Goal: Complete application form

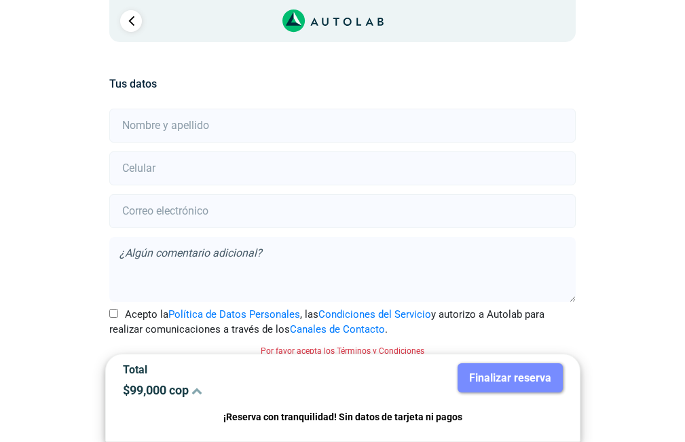
click at [211, 124] on input "text" at bounding box center [342, 126] width 466 height 34
type input "[PERSON_NAME]"
click at [176, 168] on input "number" at bounding box center [342, 168] width 466 height 34
type input "3192274827"
click at [195, 213] on input "email" at bounding box center [342, 211] width 466 height 34
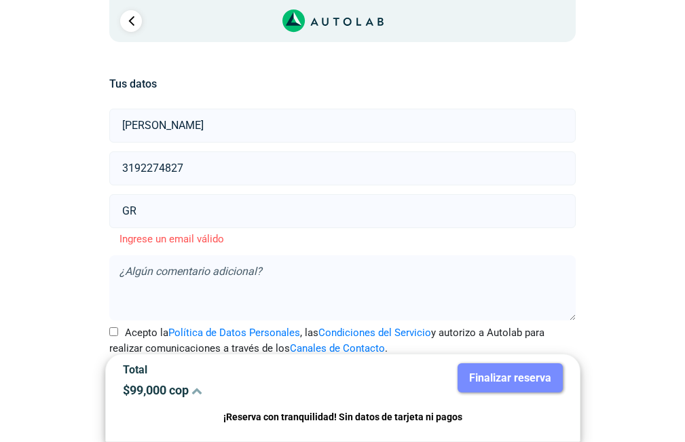
type input "G"
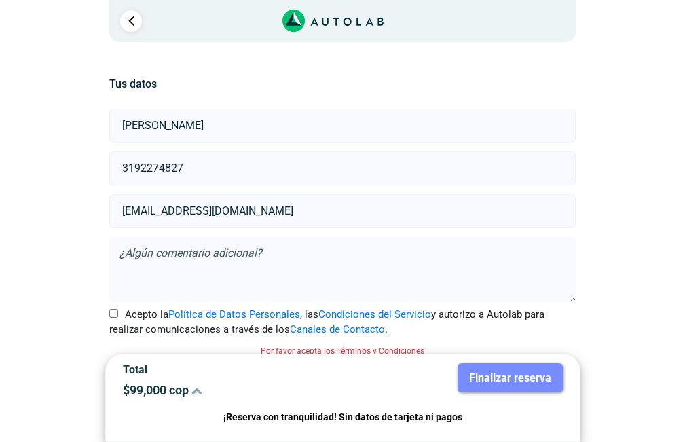
type input "[EMAIL_ADDRESS][DOMAIN_NAME]"
click at [174, 255] on textarea at bounding box center [342, 269] width 466 height 65
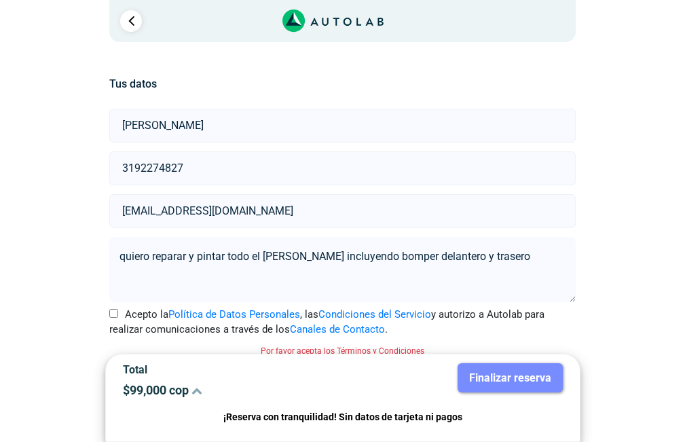
type textarea "quiero reparar y pintar todo el [PERSON_NAME] incluyendo bomper delantero y tra…"
click at [115, 315] on input "Acepto la Política de Datos Personales , las Condiciones del Servicio y autoriz…" at bounding box center [113, 313] width 9 height 9
checkbox input "true"
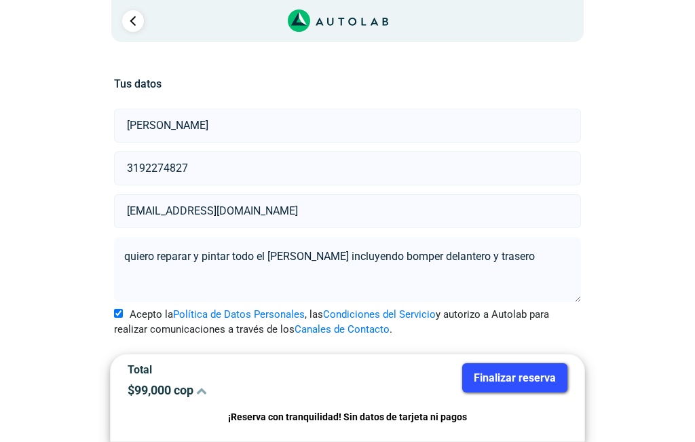
click at [248, 123] on input "[PERSON_NAME]" at bounding box center [347, 126] width 466 height 34
type input "[PERSON_NAME] VALENCIA"
click at [517, 382] on button "Finalizar reserva" at bounding box center [514, 377] width 105 height 29
